Goal: Use online tool/utility: Utilize a website feature to perform a specific function

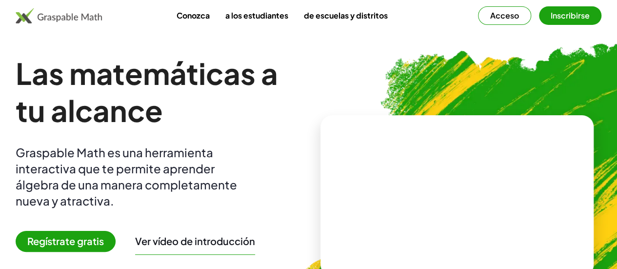
click at [274, 20] on link "a los estudiantes" at bounding box center [256, 15] width 78 height 18
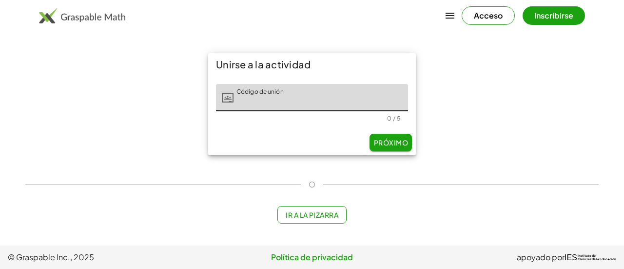
click at [300, 208] on button "Ir a la pizarra" at bounding box center [312, 215] width 70 height 18
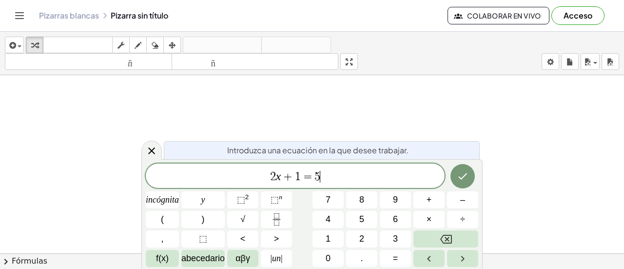
click at [348, 182] on span "2 x + 1 = 5 ​" at bounding box center [295, 177] width 299 height 14
click at [344, 175] on span "2 x + 1 = 5 ​" at bounding box center [295, 177] width 299 height 14
click at [330, 160] on div "Introduzca una ecuación en la que desee trabajar. 2 x + 1 = 5 incógnita y ⬚ 2 ⬚…" at bounding box center [311, 214] width 341 height 110
drag, startPoint x: 331, startPoint y: 174, endPoint x: 200, endPoint y: 170, distance: 130.7
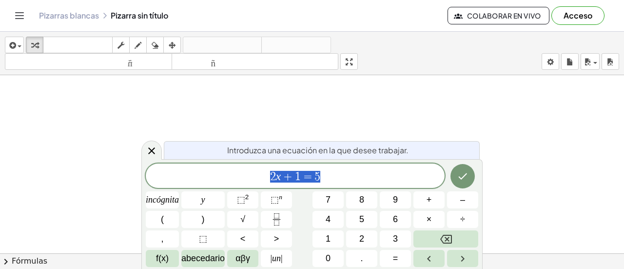
click at [200, 170] on span "2 x + 1 = 5" at bounding box center [295, 177] width 299 height 14
click at [301, 176] on span "=" at bounding box center [308, 177] width 14 height 12
click at [339, 174] on span "5 x − 5 + ​ = 6" at bounding box center [295, 177] width 299 height 14
drag, startPoint x: 346, startPoint y: 175, endPoint x: 304, endPoint y: 177, distance: 41.5
drag, startPoint x: 326, startPoint y: 177, endPoint x: 313, endPoint y: 177, distance: 12.7
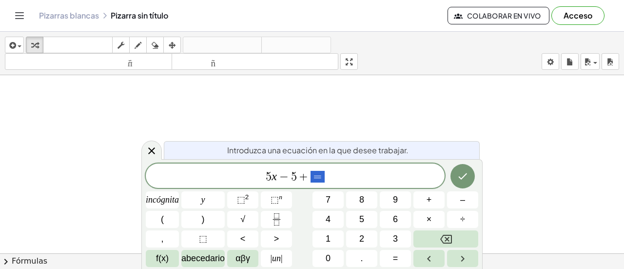
click at [313, 177] on span "5 x − 5 + =" at bounding box center [295, 177] width 299 height 14
click at [369, 177] on span "5 x − 5 + 6 = 2 x − 5 + 6 ​" at bounding box center [295, 177] width 299 height 14
click at [464, 177] on icon "Hecho" at bounding box center [463, 176] width 12 height 12
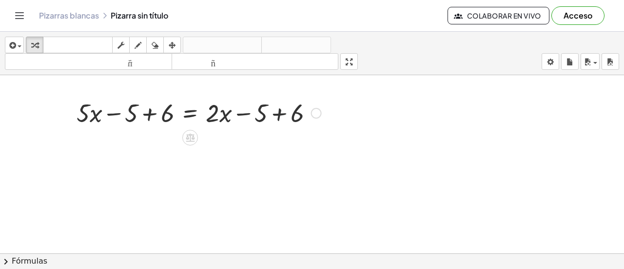
click at [272, 115] on div at bounding box center [199, 112] width 254 height 33
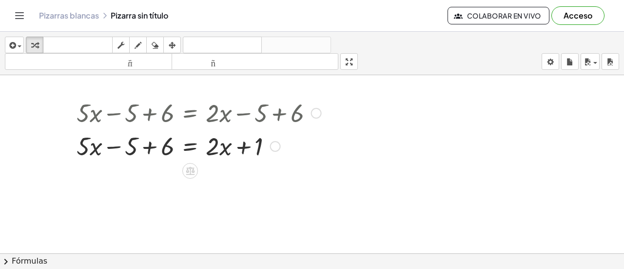
click at [109, 151] on div at bounding box center [199, 145] width 254 height 33
click at [174, 148] on div at bounding box center [199, 145] width 254 height 33
click at [162, 145] on div at bounding box center [199, 145] width 254 height 33
click at [251, 150] on div at bounding box center [199, 145] width 254 height 33
click at [234, 145] on div at bounding box center [199, 145] width 254 height 33
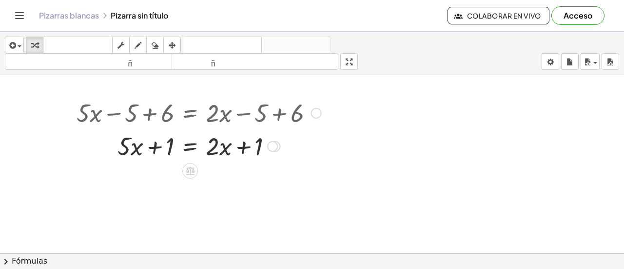
click at [273, 147] on div at bounding box center [272, 146] width 11 height 11
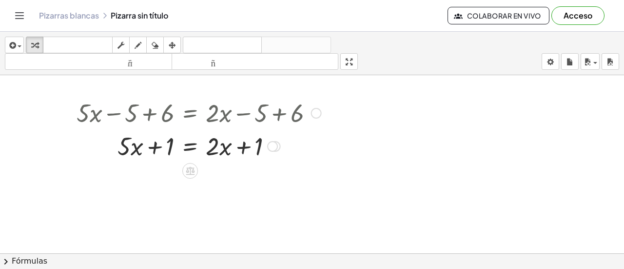
click at [170, 147] on div at bounding box center [199, 145] width 254 height 33
click at [140, 140] on div at bounding box center [199, 145] width 254 height 33
click at [133, 140] on div at bounding box center [199, 145] width 254 height 33
click at [215, 144] on div at bounding box center [199, 145] width 254 height 33
click at [222, 149] on div at bounding box center [199, 145] width 254 height 33
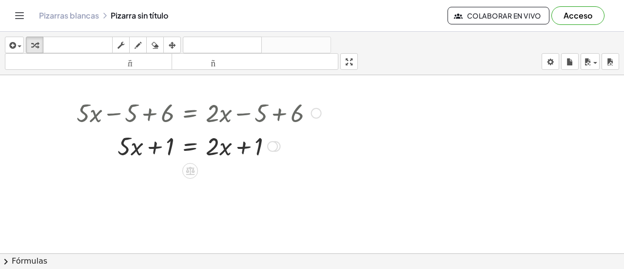
click at [241, 144] on div at bounding box center [199, 145] width 254 height 33
click at [257, 141] on div at bounding box center [199, 145] width 254 height 33
click at [238, 117] on div at bounding box center [199, 112] width 254 height 33
click at [127, 148] on div at bounding box center [199, 145] width 254 height 33
click at [127, 147] on div at bounding box center [199, 145] width 254 height 33
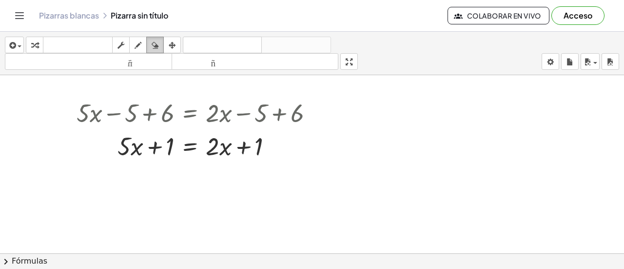
click at [156, 39] on icon "button" at bounding box center [155, 45] width 7 height 12
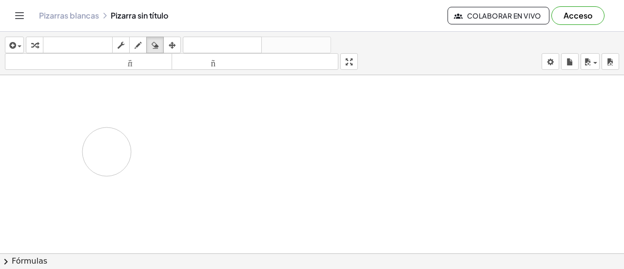
drag, startPoint x: 84, startPoint y: 117, endPoint x: 105, endPoint y: 147, distance: 36.4
drag, startPoint x: 291, startPoint y: 165, endPoint x: 174, endPoint y: 148, distance: 117.8
drag, startPoint x: 287, startPoint y: 160, endPoint x: 106, endPoint y: 147, distance: 181.4
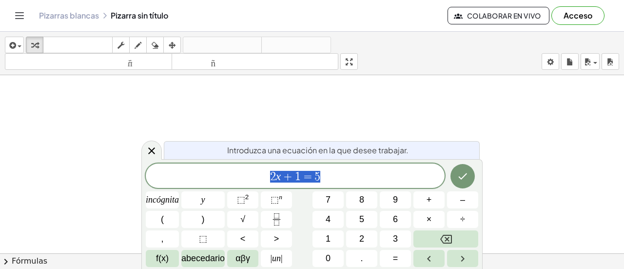
click at [334, 170] on span "2 x + 1 = 5" at bounding box center [295, 177] width 299 height 14
click at [327, 173] on span "2 x + 1 = 5 ​" at bounding box center [295, 177] width 299 height 14
click at [468, 174] on button "Hecho" at bounding box center [462, 176] width 24 height 24
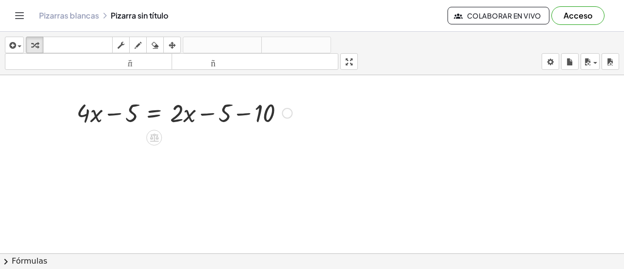
click at [262, 119] on div at bounding box center [184, 112] width 225 height 33
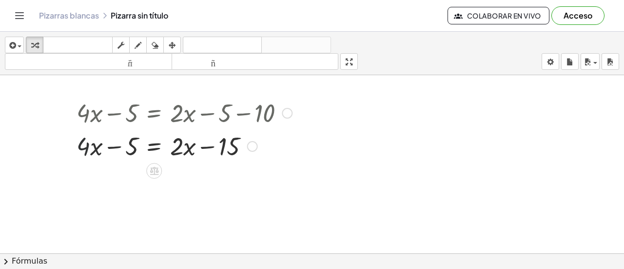
click at [83, 144] on div at bounding box center [184, 145] width 225 height 33
click at [135, 140] on div at bounding box center [184, 145] width 225 height 33
click at [185, 141] on div at bounding box center [184, 145] width 225 height 33
click at [228, 147] on div at bounding box center [184, 145] width 225 height 33
click at [85, 140] on div at bounding box center [184, 145] width 225 height 33
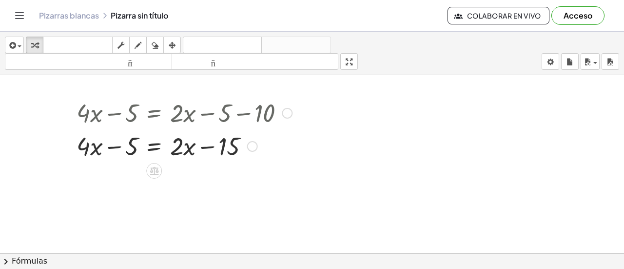
click at [140, 146] on div at bounding box center [184, 145] width 225 height 33
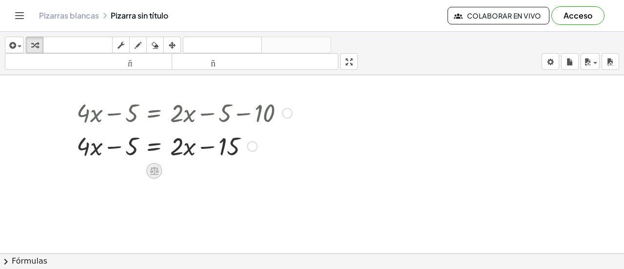
click at [152, 168] on icon at bounding box center [154, 171] width 9 height 8
click at [81, 145] on div at bounding box center [184, 145] width 225 height 33
drag, startPoint x: 252, startPoint y: 109, endPoint x: 154, endPoint y: 183, distance: 122.8
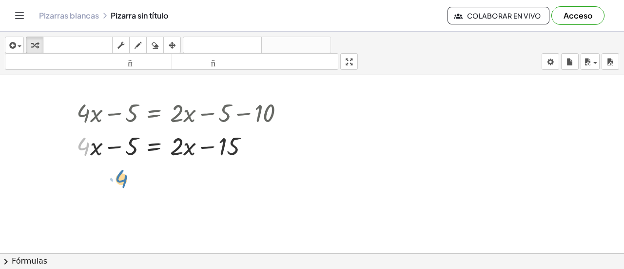
drag, startPoint x: 79, startPoint y: 147, endPoint x: 120, endPoint y: 181, distance: 53.6
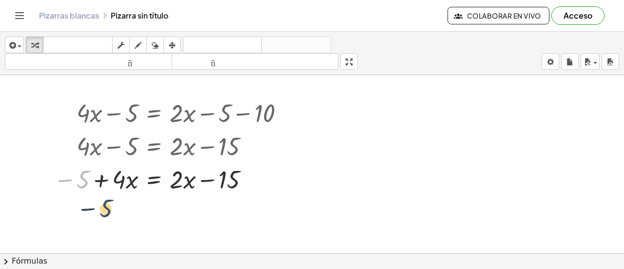
drag, startPoint x: 79, startPoint y: 180, endPoint x: 103, endPoint y: 210, distance: 37.8
drag, startPoint x: 183, startPoint y: 181, endPoint x: 187, endPoint y: 210, distance: 29.5
drag, startPoint x: 228, startPoint y: 182, endPoint x: 220, endPoint y: 230, distance: 48.3
drag, startPoint x: 182, startPoint y: 178, endPoint x: 195, endPoint y: 229, distance: 51.8
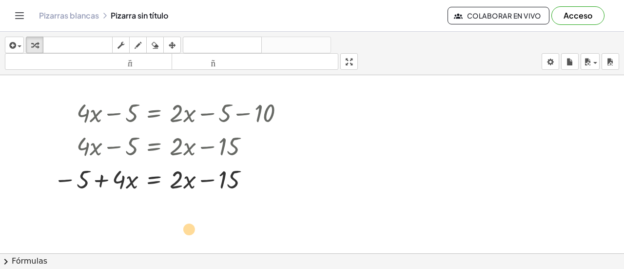
click at [226, 179] on div at bounding box center [173, 178] width 248 height 33
click at [129, 177] on div at bounding box center [173, 178] width 248 height 33
drag, startPoint x: 93, startPoint y: 145, endPoint x: 120, endPoint y: 172, distance: 38.3
click at [154, 113] on div "+ · 4 · x − 5 = + · 2 · x − 5 − 10 + · 4 · x − 5 = + · 2 · x − 15 + · 4 · x − 5…" at bounding box center [154, 113] width 0 height 0
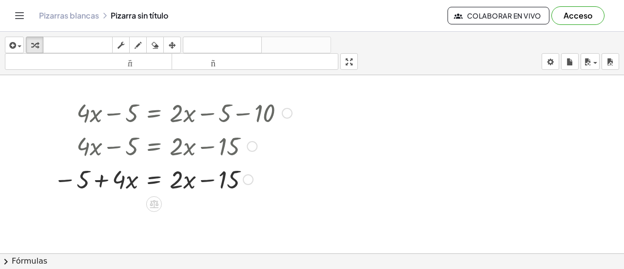
click at [125, 186] on div at bounding box center [173, 178] width 248 height 33
drag, startPoint x: 124, startPoint y: 183, endPoint x: 198, endPoint y: 183, distance: 74.1
click at [198, 183] on div at bounding box center [173, 178] width 248 height 33
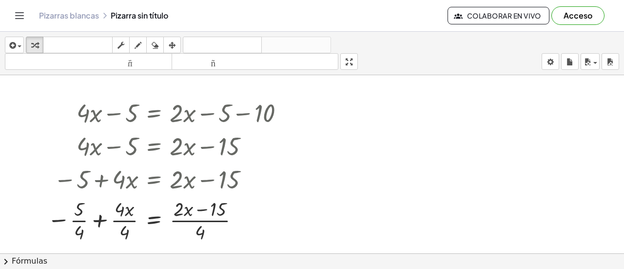
drag, startPoint x: 355, startPoint y: 60, endPoint x: 355, endPoint y: 119, distance: 59.0
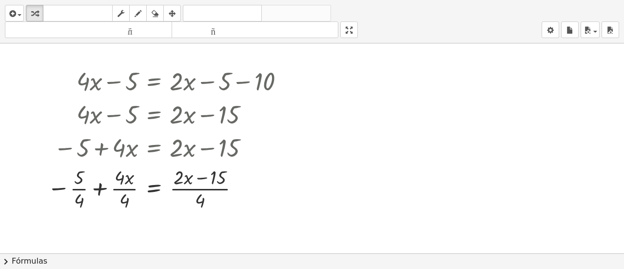
click at [355, 119] on div "insertar Seleccione uno: Expresión matemática Función Texto Vídeo de YouTube Gr…" at bounding box center [312, 134] width 624 height 269
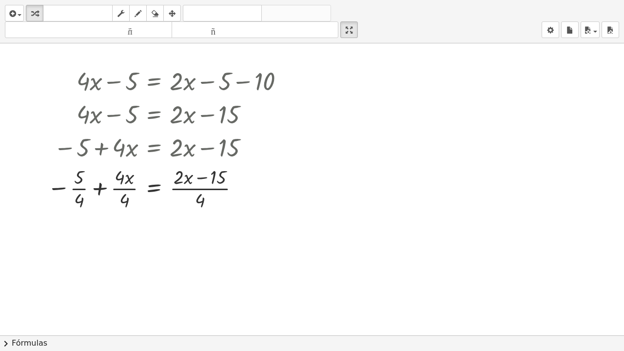
click at [356, 0] on html "Actividades matemáticas fáciles de comprender Empezar Banco de actividades Trab…" at bounding box center [312, 175] width 624 height 351
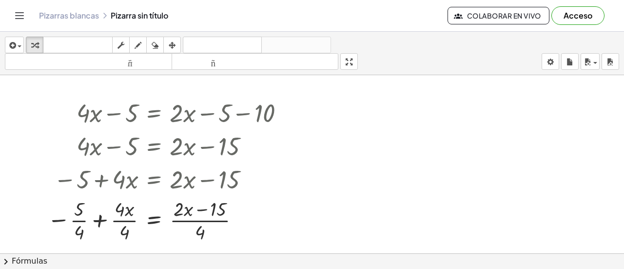
click at [127, 14] on div "Pizarras blancas Pizarra sin título" at bounding box center [243, 16] width 409 height 10
click at [57, 6] on div "Pizarras blancas Pizarra sin título Colaborar en vivo Acceso" at bounding box center [312, 15] width 601 height 31
click at [61, 19] on font "Pizarras blancas" at bounding box center [69, 15] width 60 height 10
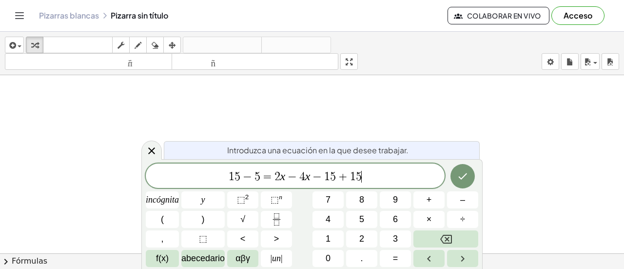
click at [298, 176] on span "−" at bounding box center [292, 177] width 14 height 12
click at [466, 175] on icon "Hecho" at bounding box center [463, 176] width 12 height 12
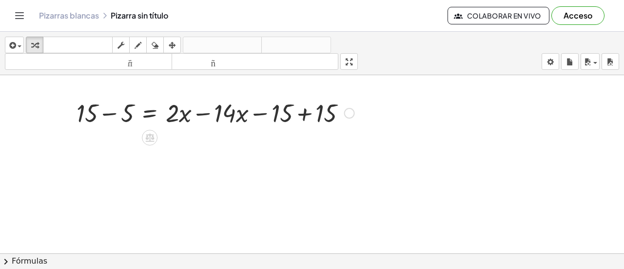
click at [348, 110] on div at bounding box center [349, 113] width 11 height 11
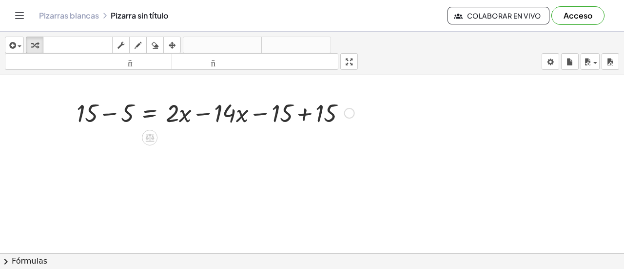
click at [324, 109] on div at bounding box center [216, 112] width 288 height 33
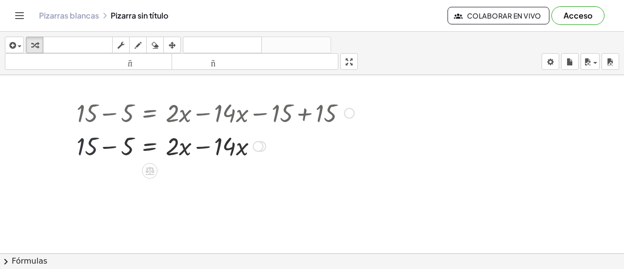
click at [86, 146] on div at bounding box center [216, 145] width 288 height 33
click at [123, 142] on div at bounding box center [216, 145] width 288 height 33
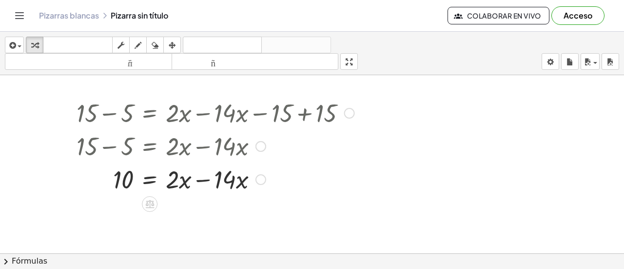
click at [204, 180] on div at bounding box center [216, 178] width 288 height 33
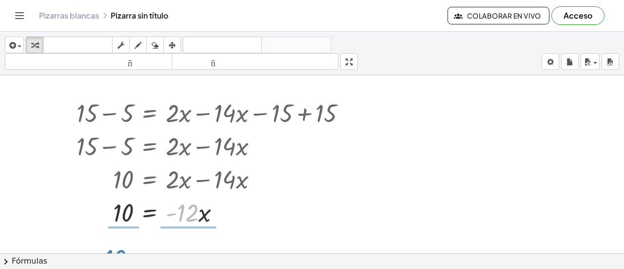
drag, startPoint x: 183, startPoint y: 213, endPoint x: 112, endPoint y: 256, distance: 82.9
click at [112, 256] on div "insertar Seleccione uno: Expresión matemática Función Texto Vídeo de YouTube Gr…" at bounding box center [312, 150] width 624 height 237
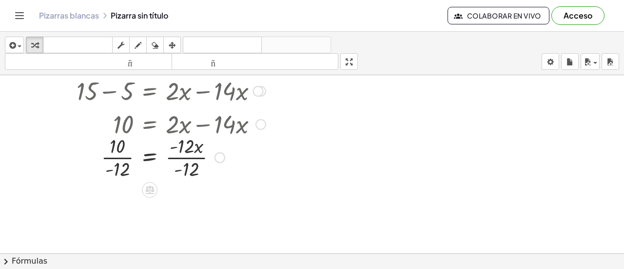
scroll to position [56, 0]
click at [122, 156] on div at bounding box center [216, 156] width 288 height 49
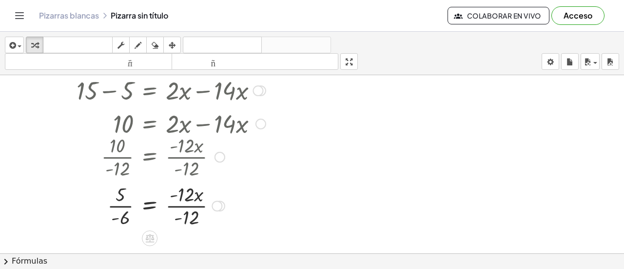
click at [191, 202] on div at bounding box center [216, 204] width 288 height 49
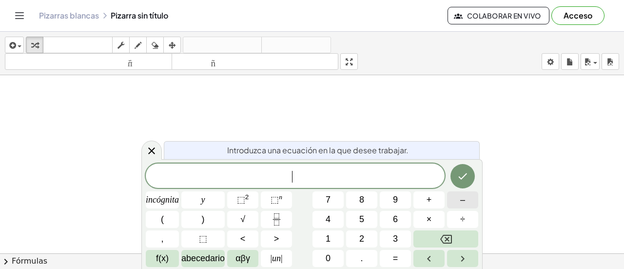
click at [464, 200] on font "–" at bounding box center [462, 200] width 5 height 10
click at [312, 234] on button "1" at bounding box center [327, 238] width 31 height 17
click at [400, 216] on button "6" at bounding box center [395, 219] width 31 height 17
click at [453, 236] on button "Retroceso" at bounding box center [445, 238] width 65 height 17
click at [360, 242] on font "2" at bounding box center [361, 239] width 5 height 10
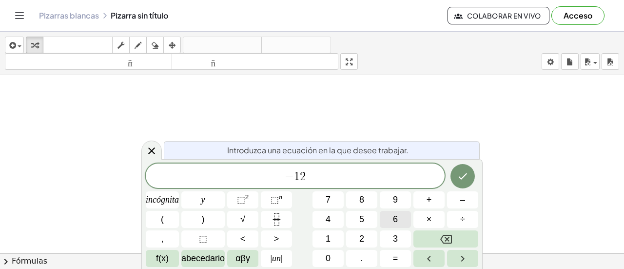
click at [393, 214] on span "6" at bounding box center [395, 219] width 5 height 13
click at [393, 257] on font "=" at bounding box center [395, 258] width 5 height 10
click at [315, 213] on button "4" at bounding box center [327, 219] width 31 height 17
click at [461, 175] on icon "Hecho" at bounding box center [463, 176] width 12 height 12
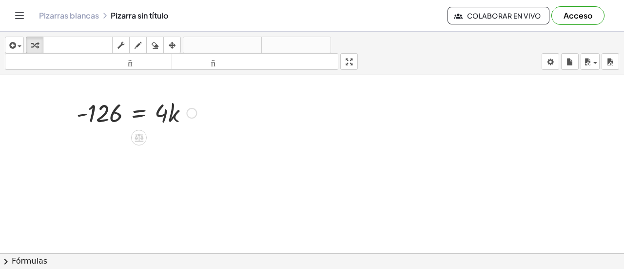
click at [174, 114] on div at bounding box center [137, 112] width 130 height 33
click at [188, 111] on div at bounding box center [191, 113] width 11 height 11
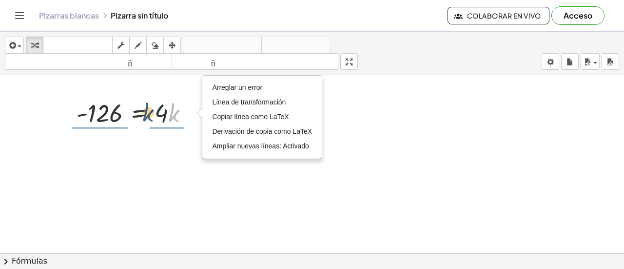
drag, startPoint x: 170, startPoint y: 114, endPoint x: 117, endPoint y: 117, distance: 52.2
click at [117, 117] on div at bounding box center [137, 112] width 130 height 33
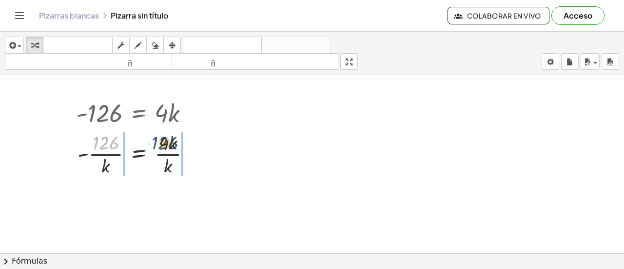
drag, startPoint x: 101, startPoint y: 140, endPoint x: 164, endPoint y: 141, distance: 62.9
click at [164, 141] on div at bounding box center [138, 153] width 132 height 49
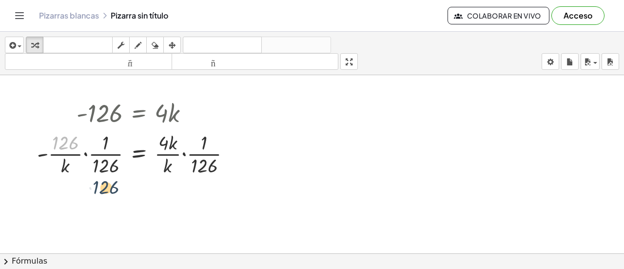
drag, startPoint x: 64, startPoint y: 140, endPoint x: 105, endPoint y: 190, distance: 64.8
drag, startPoint x: 102, startPoint y: 146, endPoint x: 207, endPoint y: 169, distance: 106.8
click at [207, 169] on div at bounding box center [137, 153] width 211 height 49
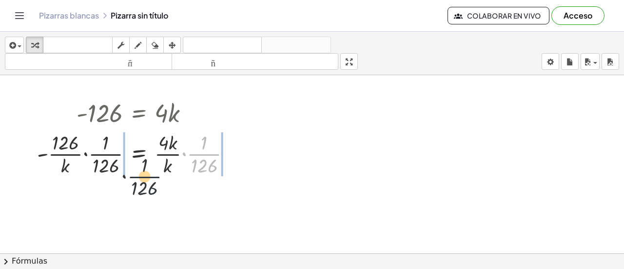
drag, startPoint x: 203, startPoint y: 148, endPoint x: 89, endPoint y: 178, distance: 117.5
click at [89, 178] on div "- 126 = · 4 · k - · 126 · k = · 4 · k · k · · 1 · 126 - = · 4 · k · k · k · · 1…" at bounding box center [133, 136] width 223 height 87
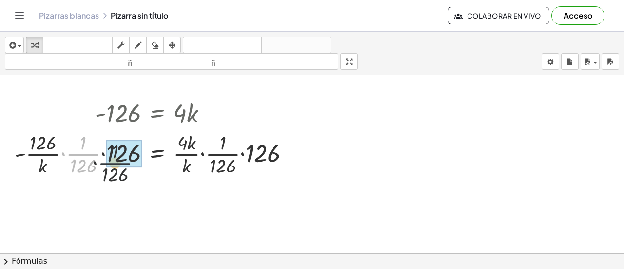
drag, startPoint x: 67, startPoint y: 157, endPoint x: 184, endPoint y: 147, distance: 117.4
click at [184, 147] on div at bounding box center [156, 153] width 293 height 49
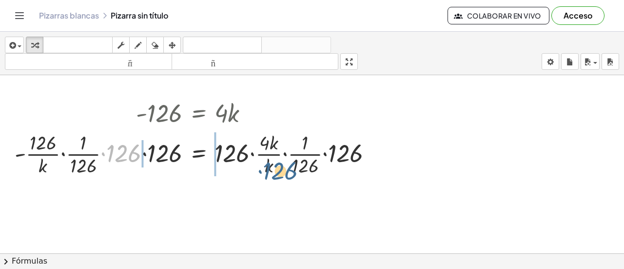
drag, startPoint x: 133, startPoint y: 147, endPoint x: 297, endPoint y: 166, distance: 165.4
click at [297, 166] on div at bounding box center [198, 153] width 376 height 49
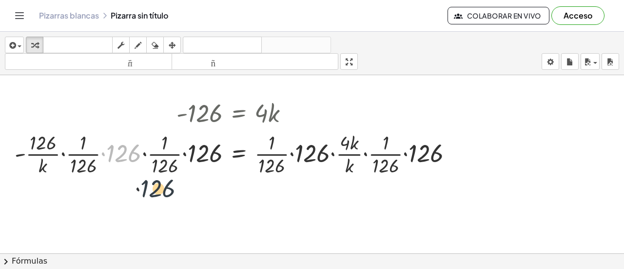
drag, startPoint x: 116, startPoint y: 145, endPoint x: 174, endPoint y: 188, distance: 71.8
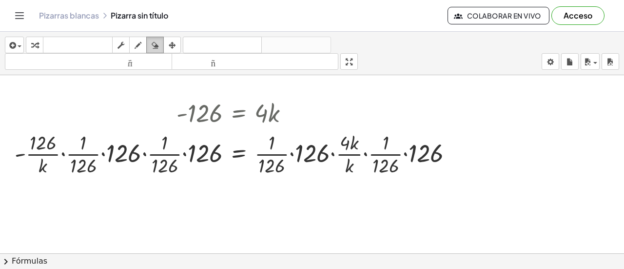
click at [155, 45] on icon "button" at bounding box center [155, 45] width 7 height 12
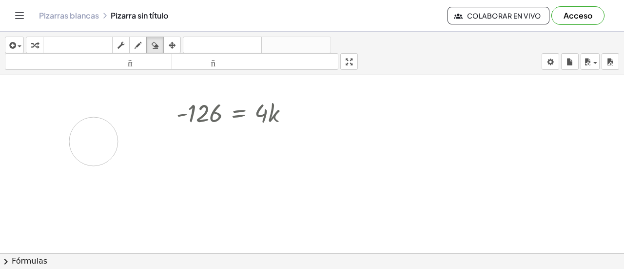
drag, startPoint x: 27, startPoint y: 146, endPoint x: 89, endPoint y: 144, distance: 61.5
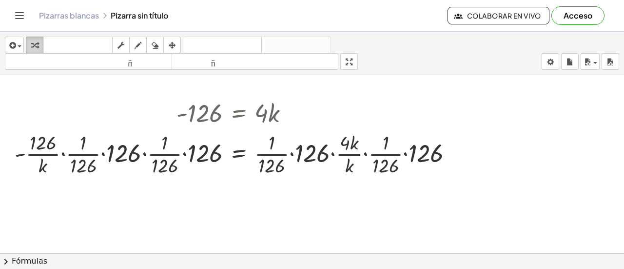
click at [30, 42] on div "button" at bounding box center [34, 45] width 13 height 12
